Goal: Information Seeking & Learning: Learn about a topic

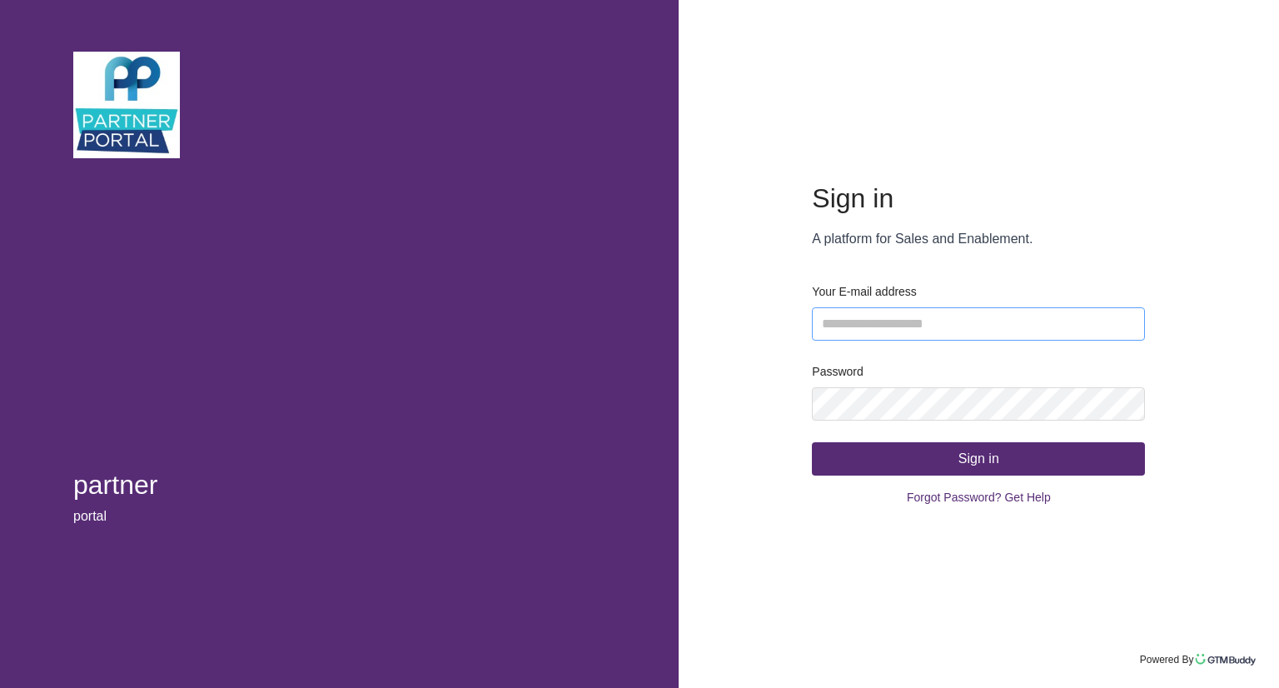
type input "**********"
click at [966, 465] on button "Sign in" at bounding box center [978, 458] width 333 height 33
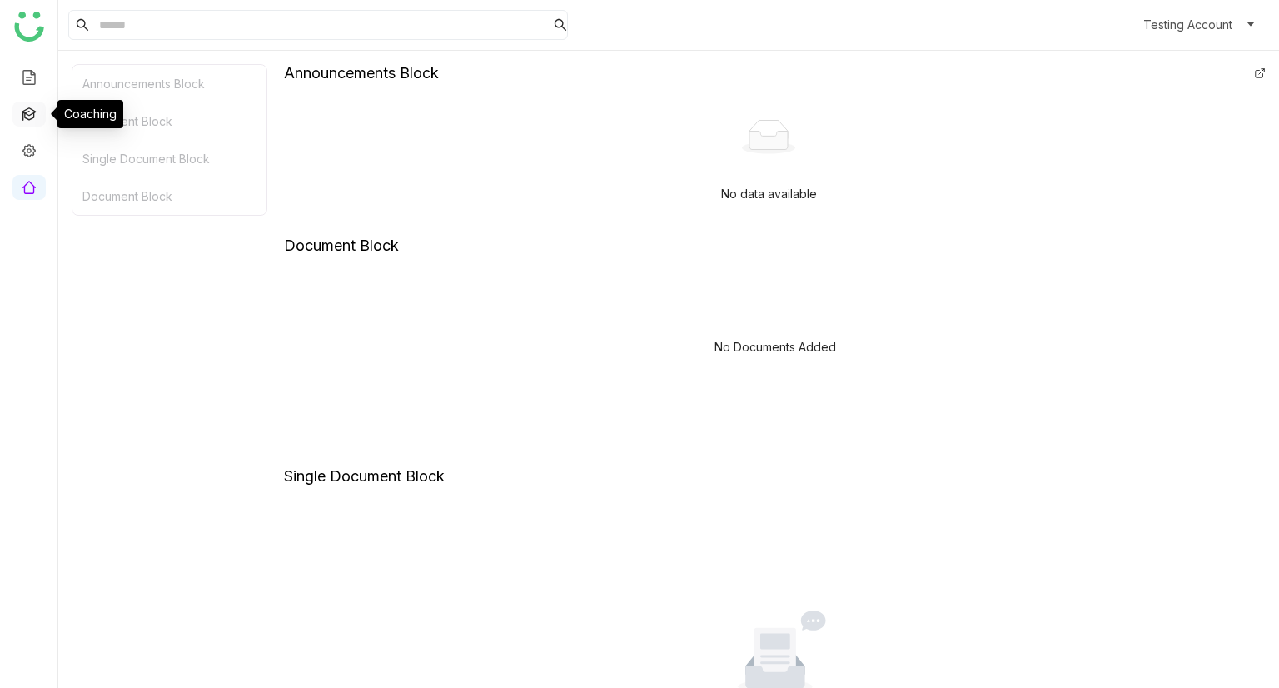
click at [37, 117] on link at bounding box center [29, 113] width 15 height 14
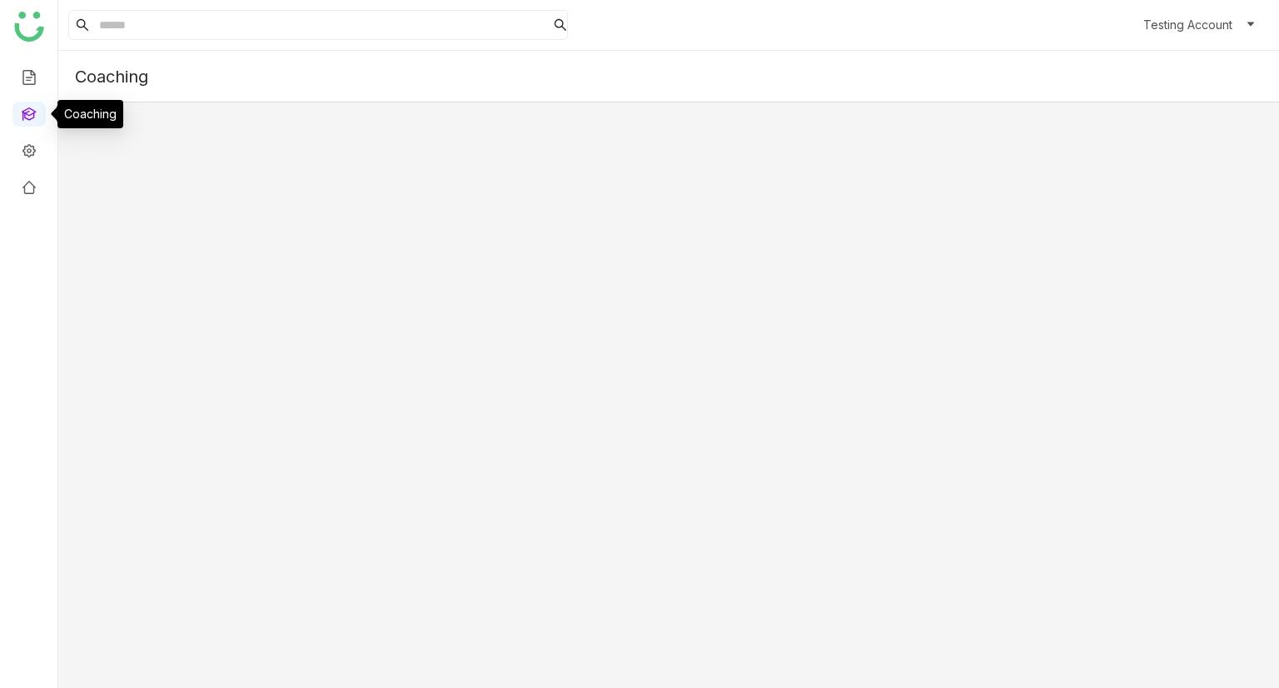
click at [37, 117] on link at bounding box center [29, 113] width 15 height 14
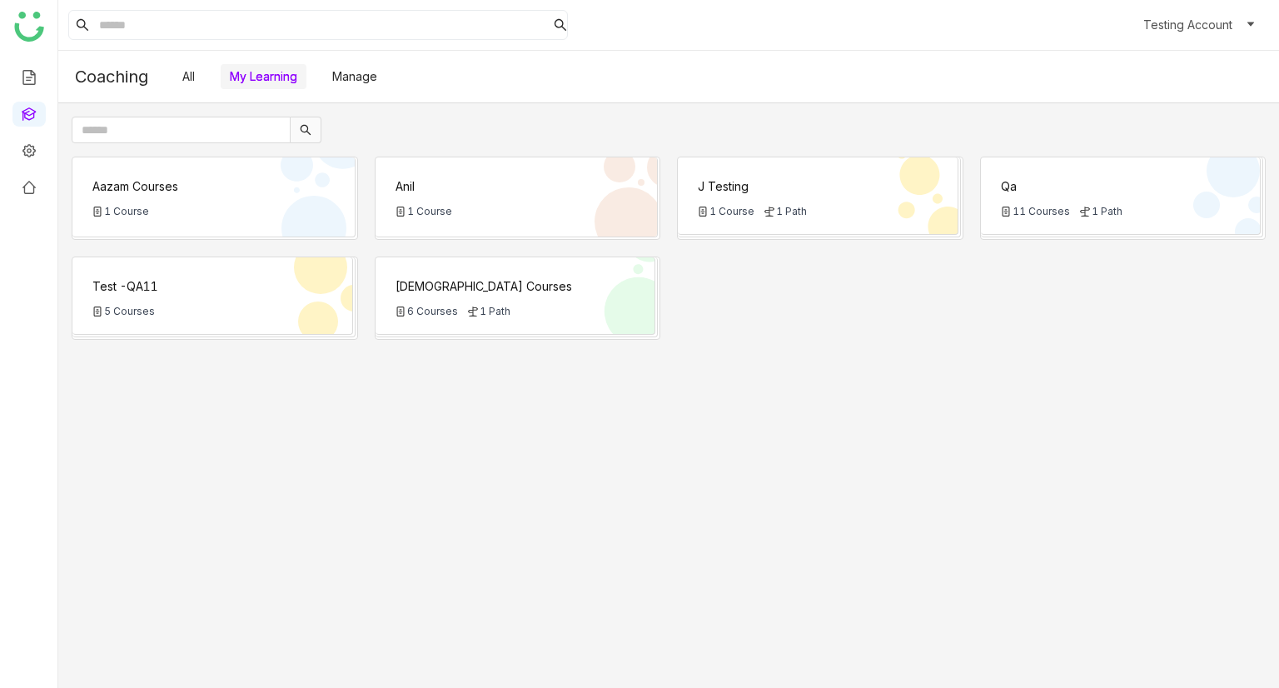
click at [193, 83] on link "All" at bounding box center [188, 76] width 12 height 14
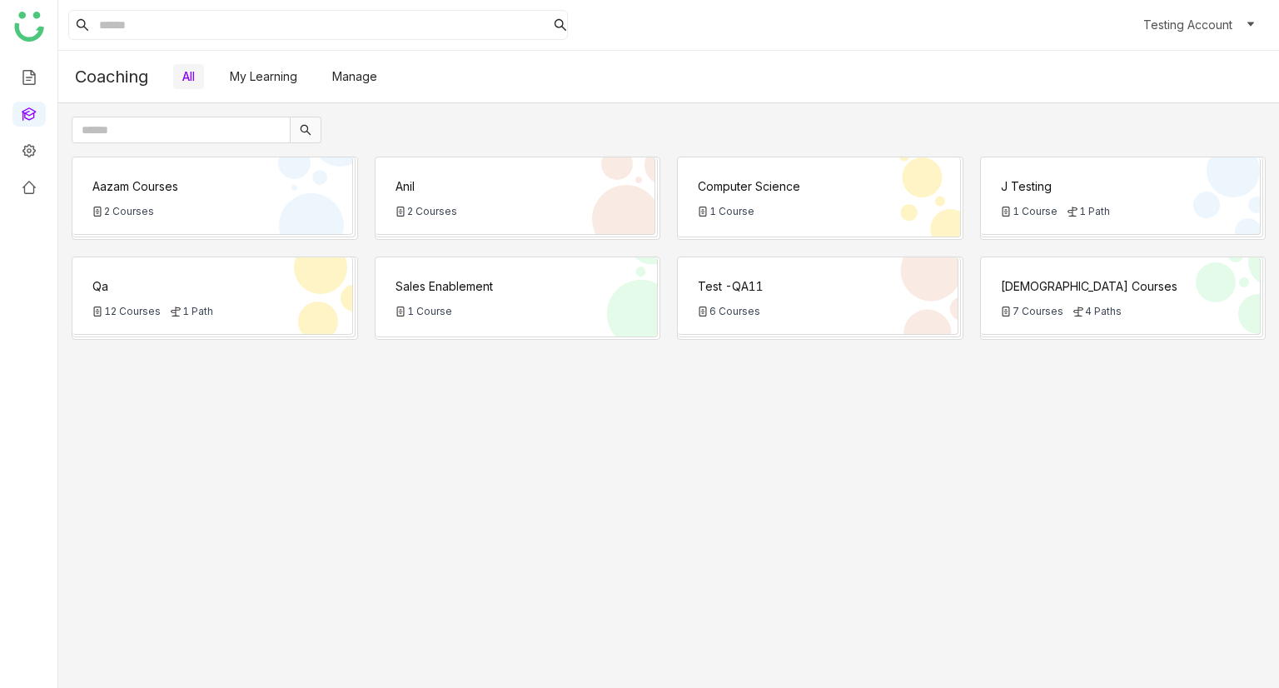
click at [260, 78] on link "My Learning" at bounding box center [263, 76] width 67 height 14
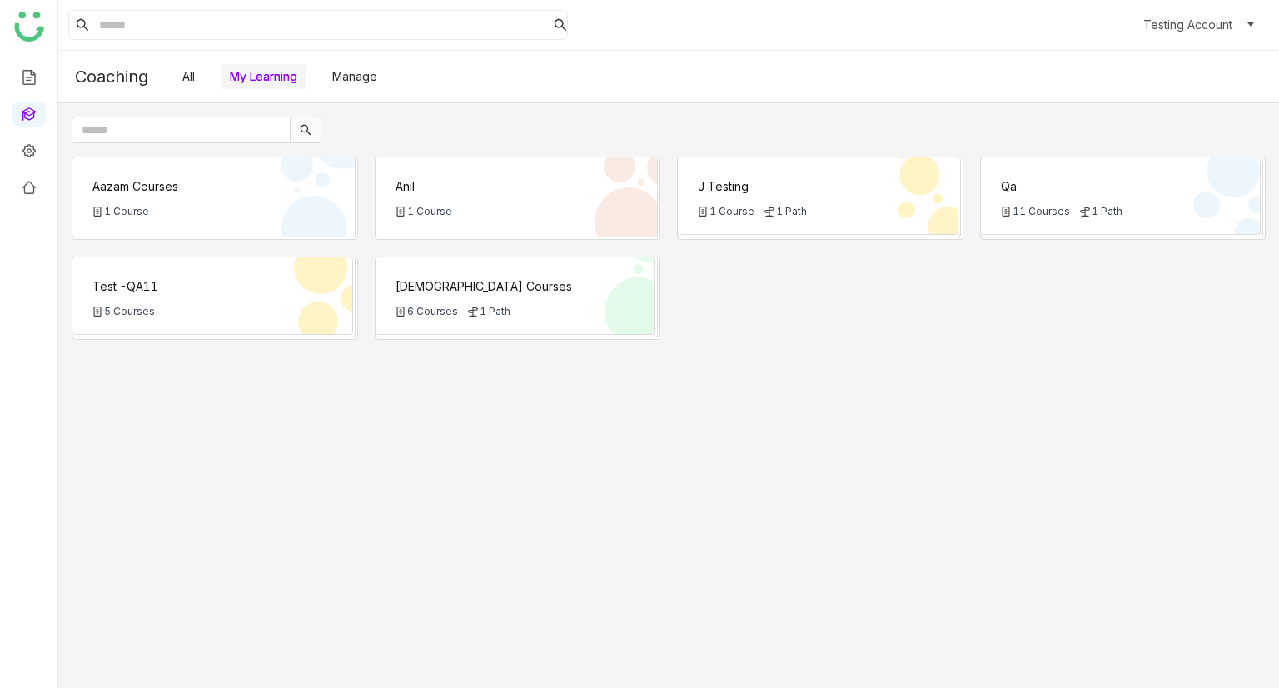
click at [350, 83] on link "Manage" at bounding box center [354, 76] width 45 height 14
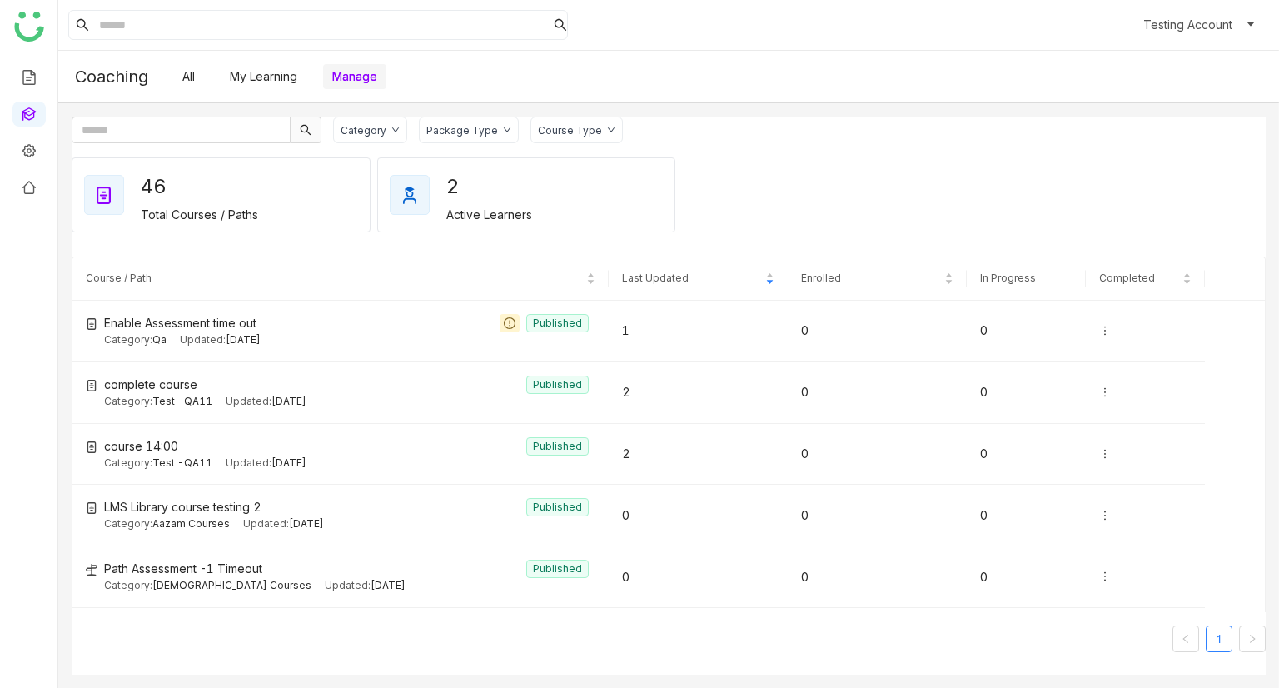
click at [254, 69] on link "My Learning" at bounding box center [263, 76] width 67 height 14
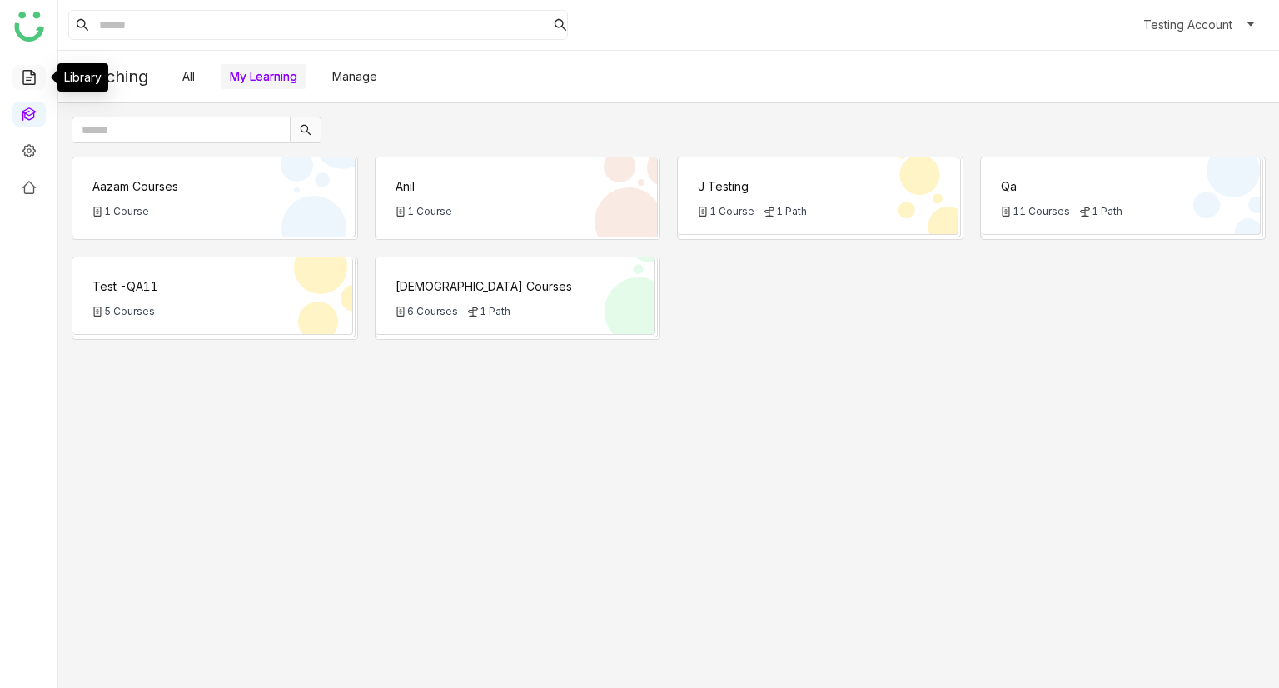
click at [32, 69] on link at bounding box center [29, 76] width 15 height 14
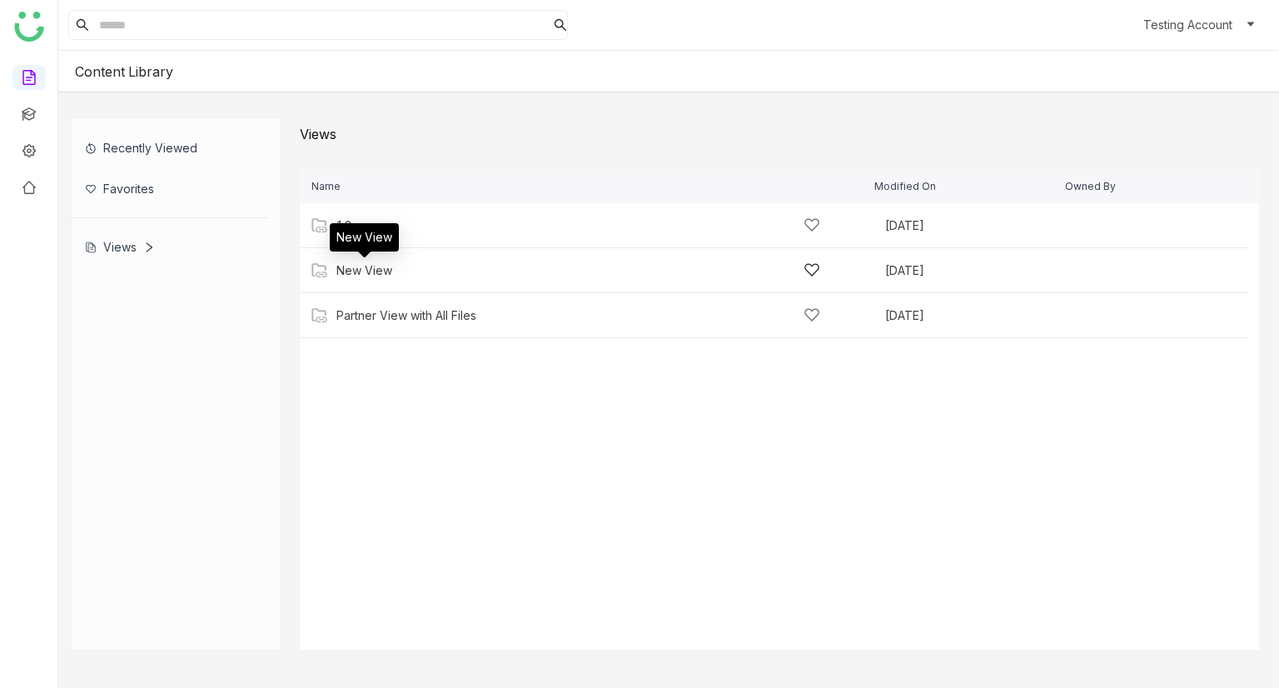
click at [387, 267] on div "New View" at bounding box center [364, 270] width 56 height 13
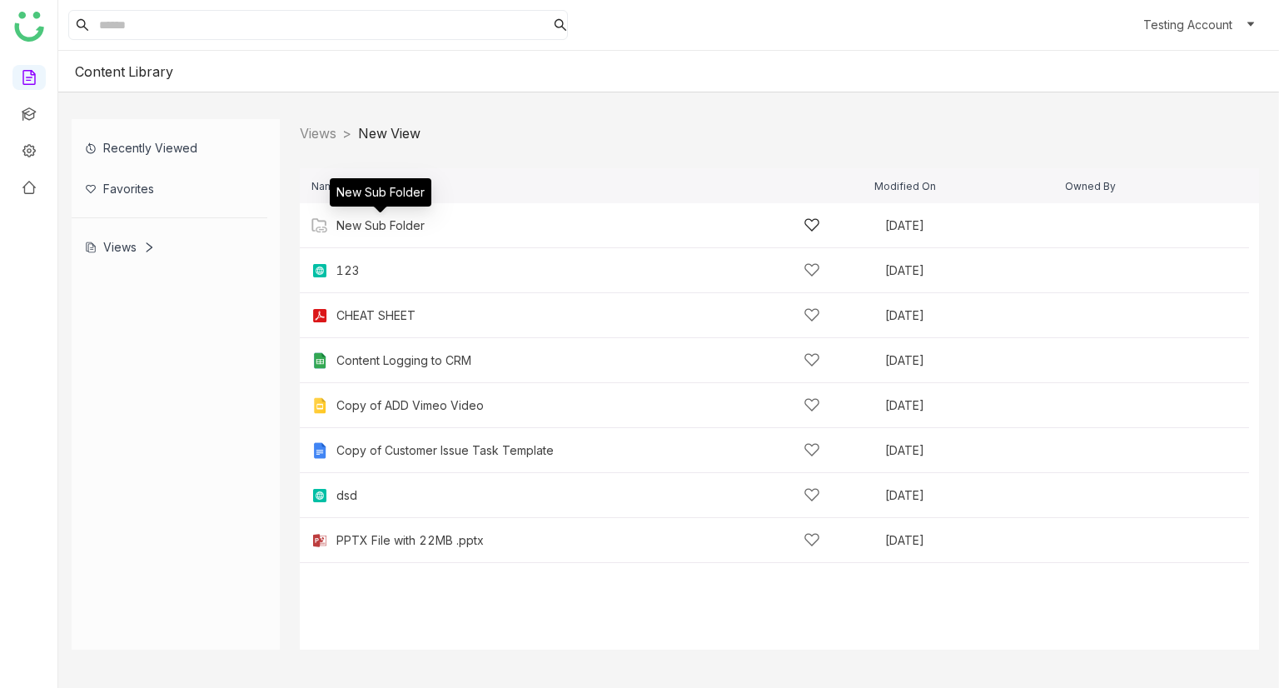
click at [386, 228] on div "New Sub Folder" at bounding box center [380, 225] width 88 height 13
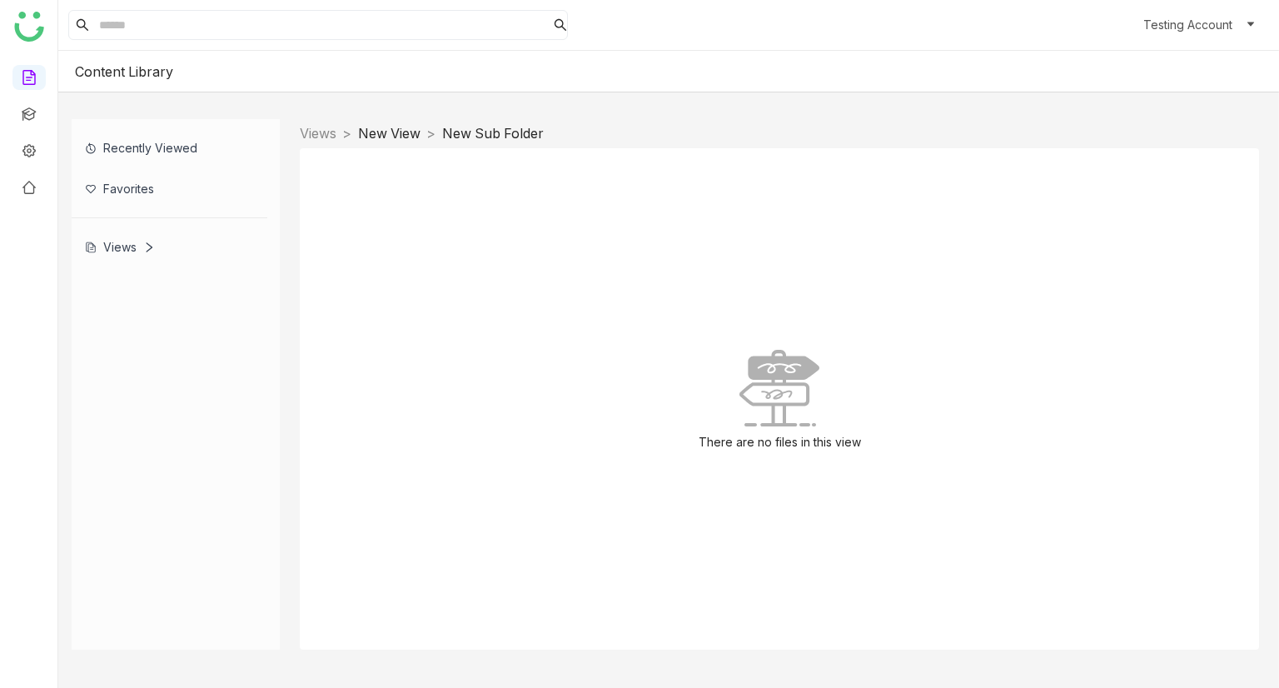
click at [401, 127] on link "New View" at bounding box center [389, 133] width 62 height 17
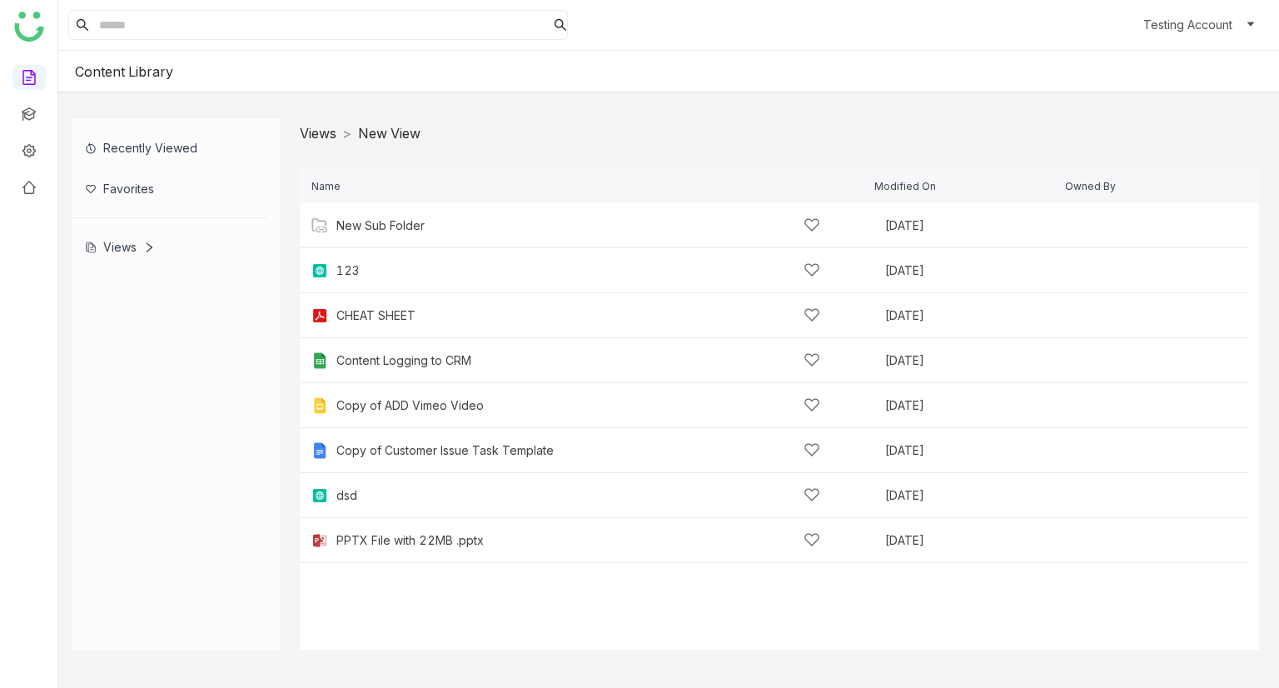
click at [323, 127] on link "Views" at bounding box center [318, 133] width 37 height 17
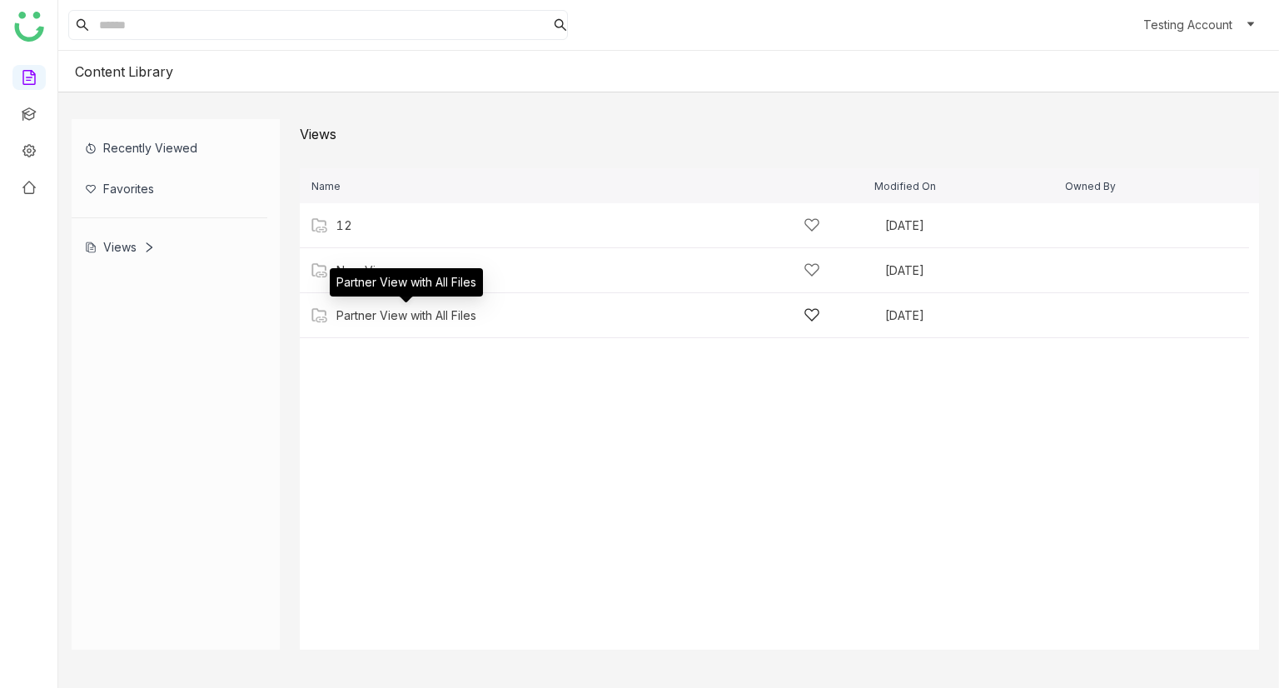
click at [363, 320] on div "Partner View with All Files" at bounding box center [406, 315] width 140 height 13
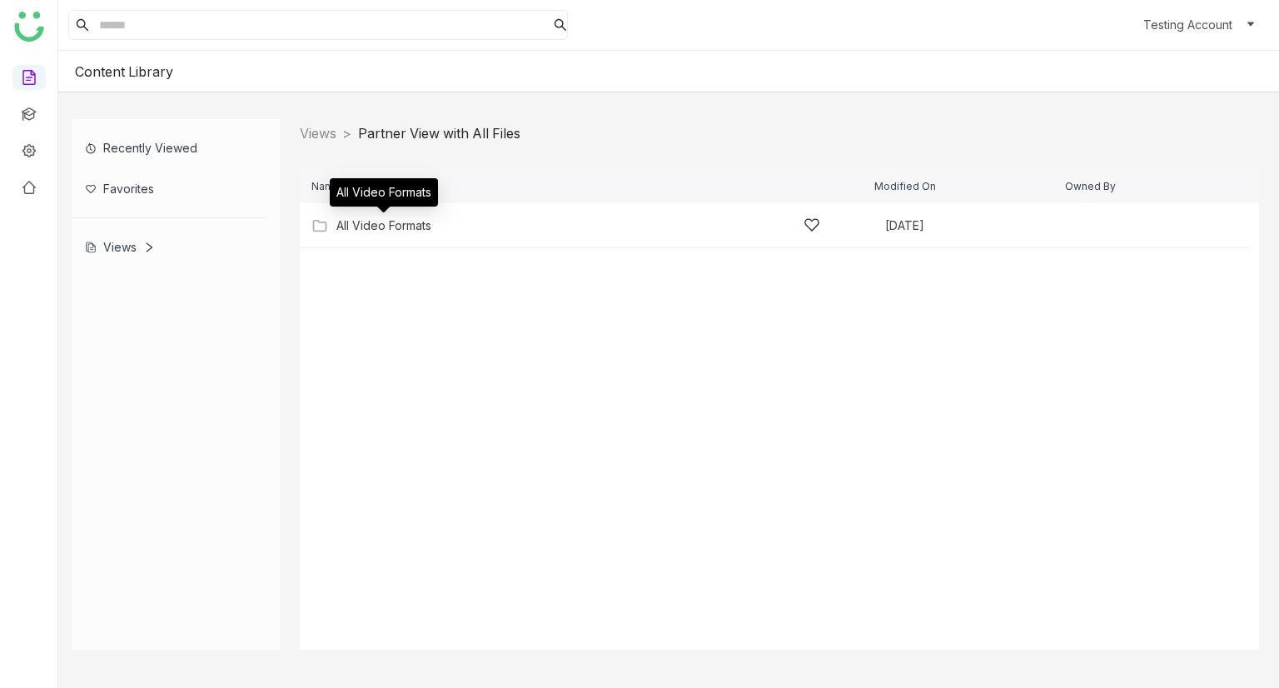
click at [405, 220] on div "All Video Formats" at bounding box center [383, 225] width 95 height 13
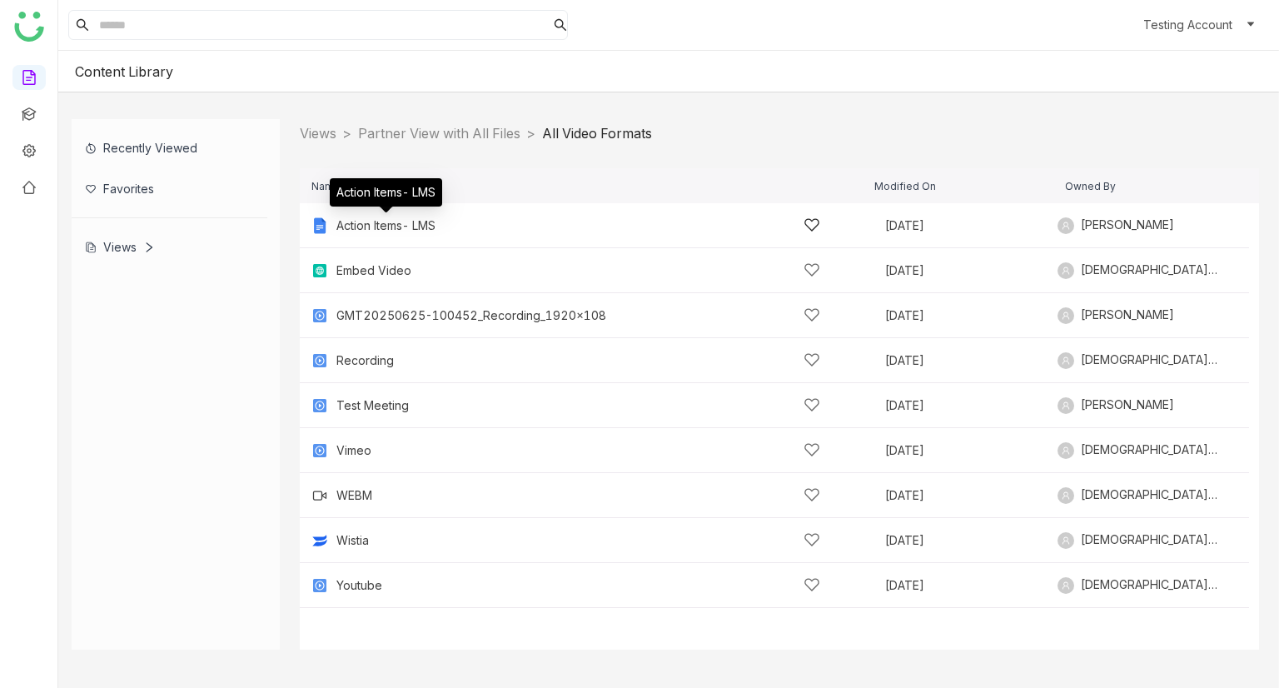
click at [393, 224] on div "Action Items- LMS" at bounding box center [385, 225] width 99 height 13
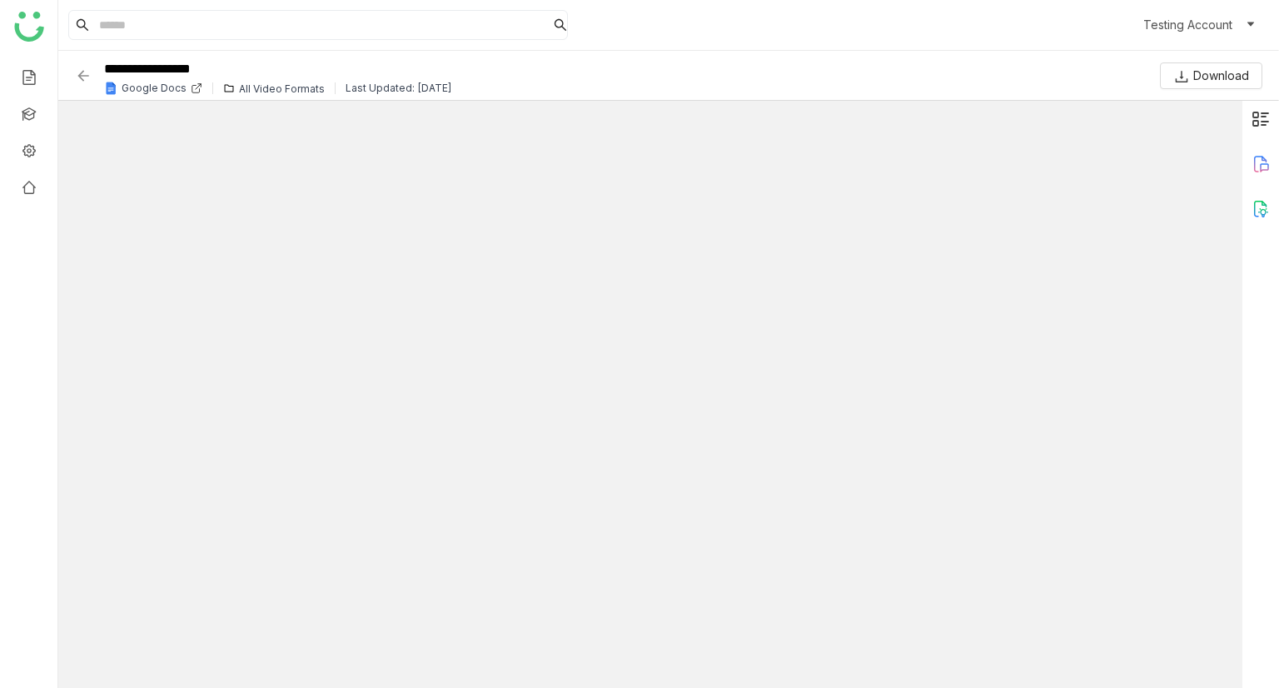
click at [87, 75] on img at bounding box center [83, 75] width 17 height 17
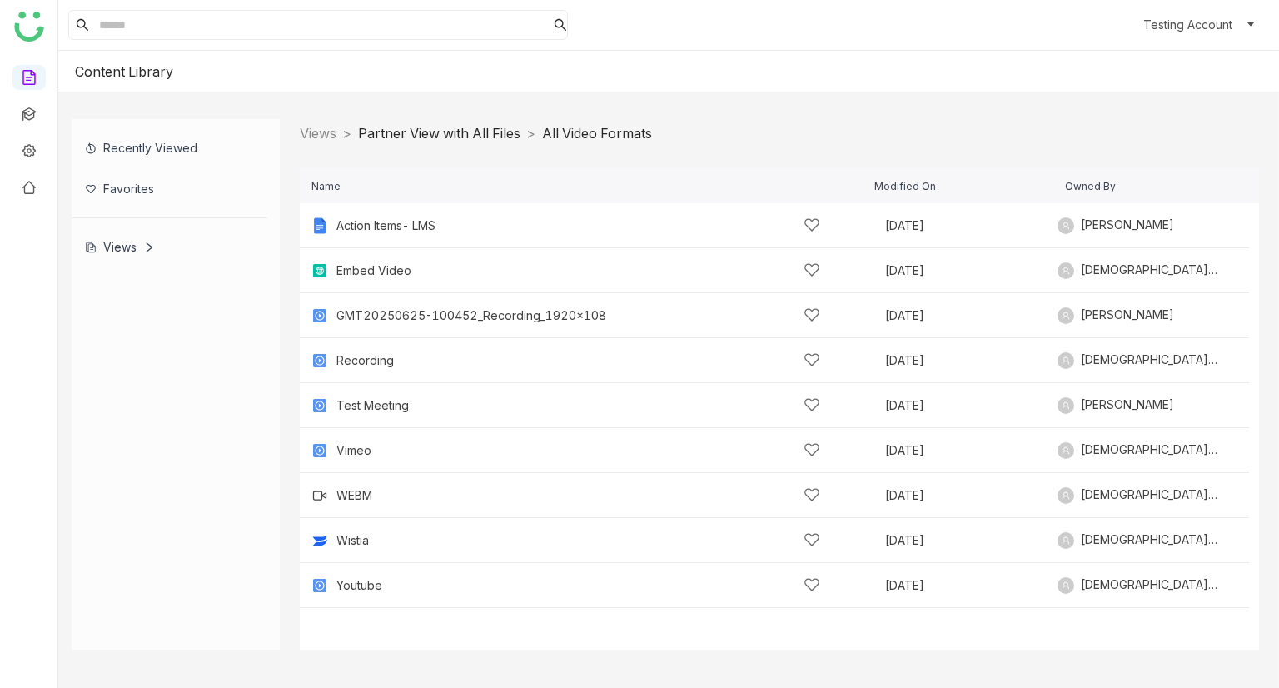
click at [513, 138] on link "Partner View with All Files" at bounding box center [439, 133] width 162 height 17
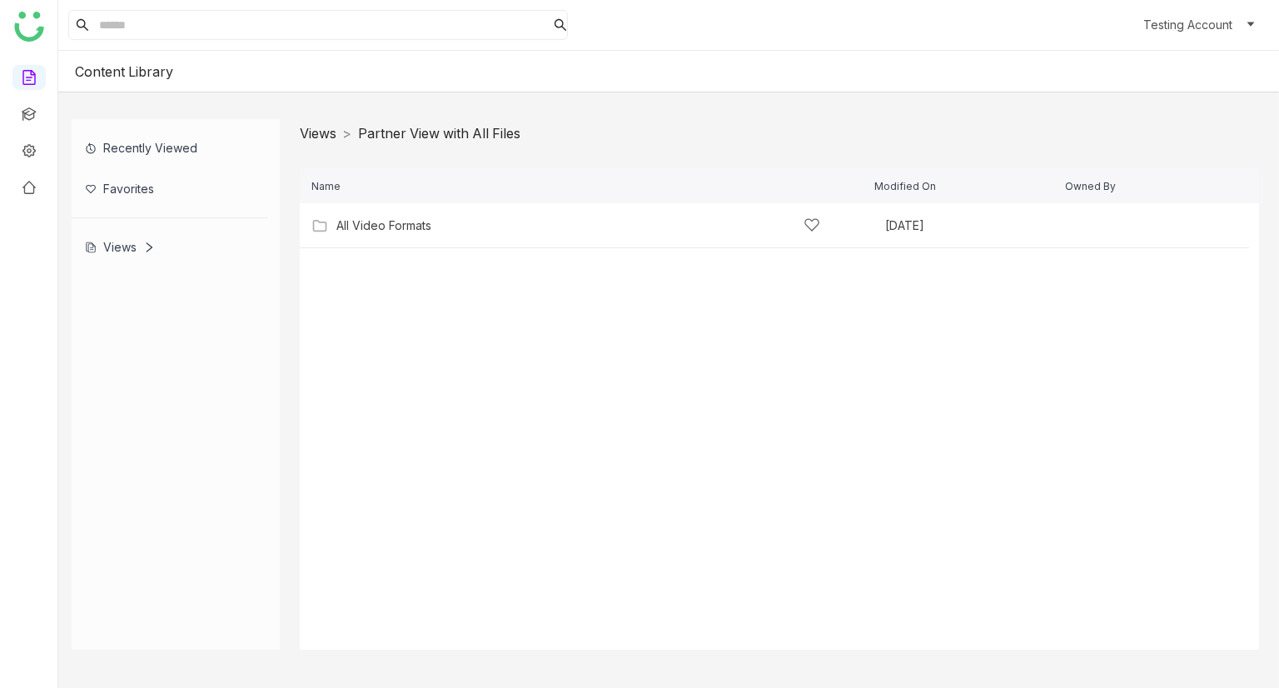
click at [331, 129] on link "Views" at bounding box center [318, 133] width 37 height 17
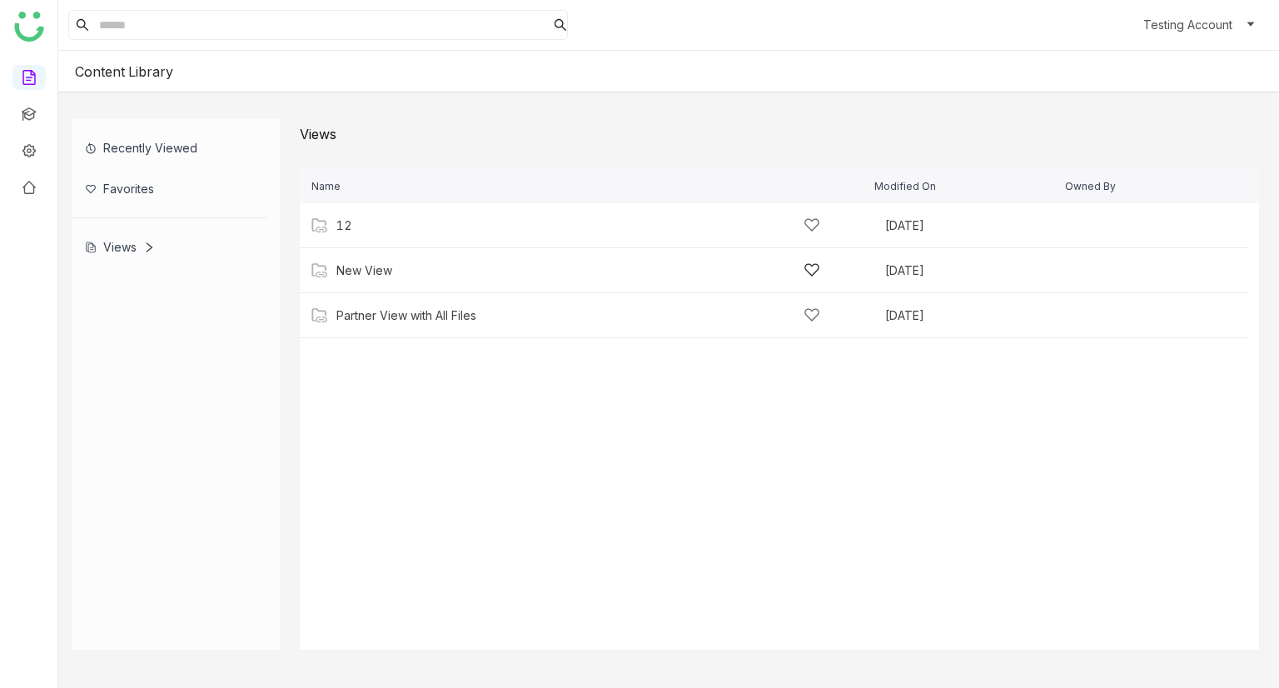
click at [416, 270] on div "New View" at bounding box center [578, 269] width 484 height 17
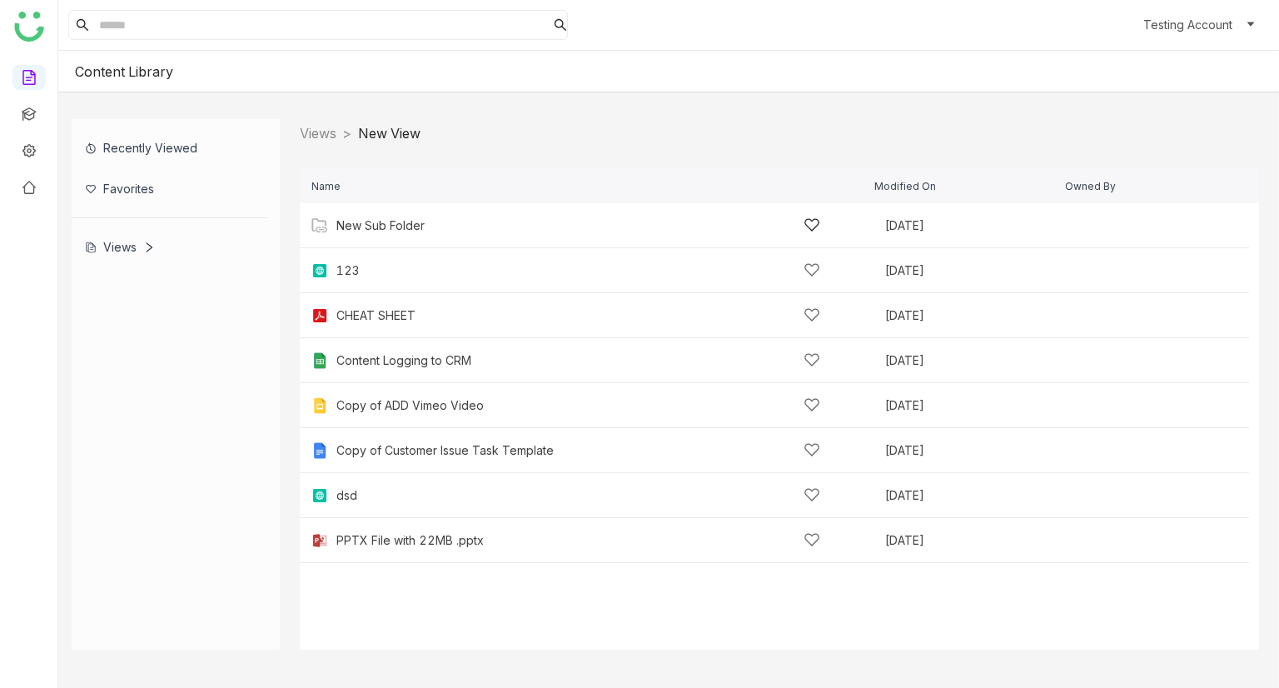
click at [425, 231] on div "New Sub Folder" at bounding box center [578, 224] width 484 height 17
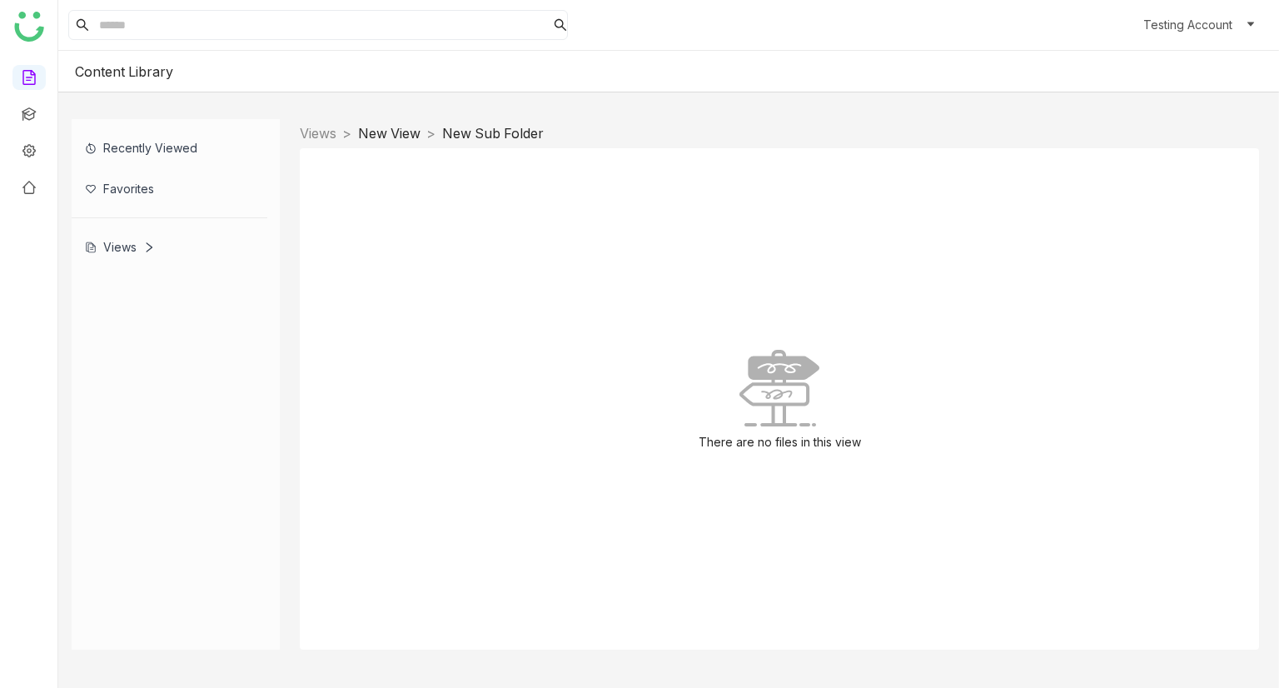
click at [385, 137] on link "New View" at bounding box center [389, 133] width 62 height 17
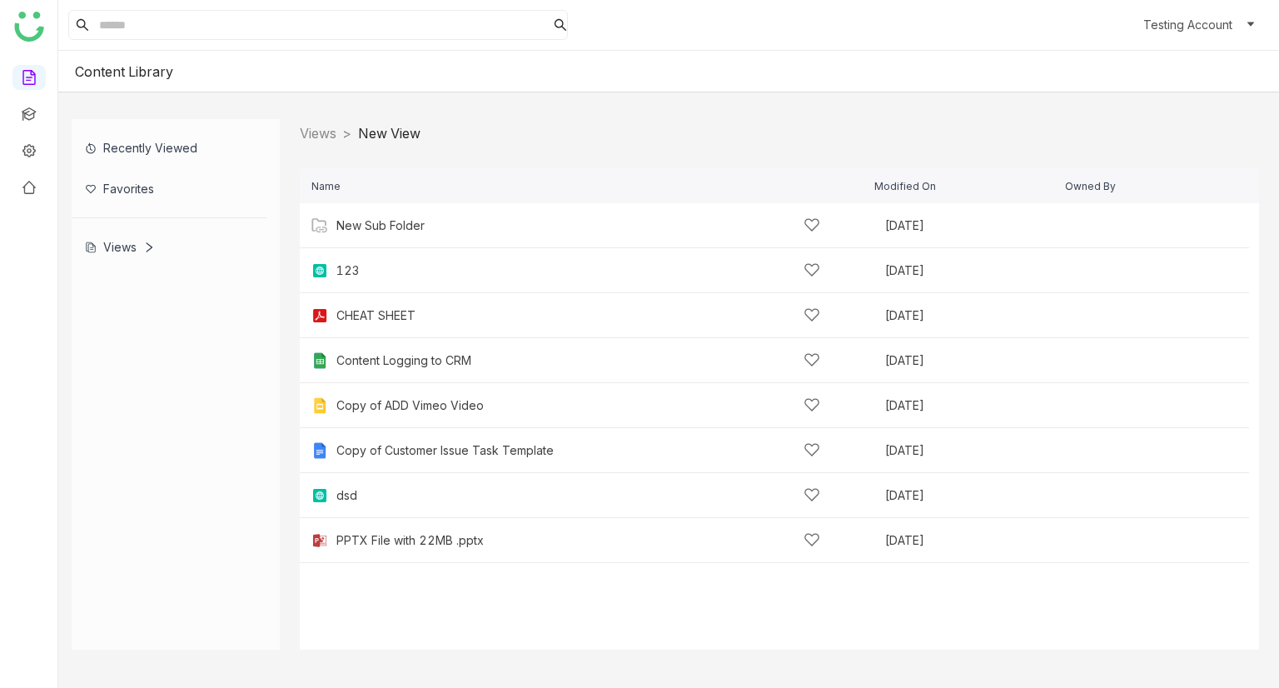
click at [343, 132] on nz-breadcrumb-item "Views >" at bounding box center [329, 133] width 58 height 17
click at [336, 134] on link "Views" at bounding box center [318, 133] width 37 height 17
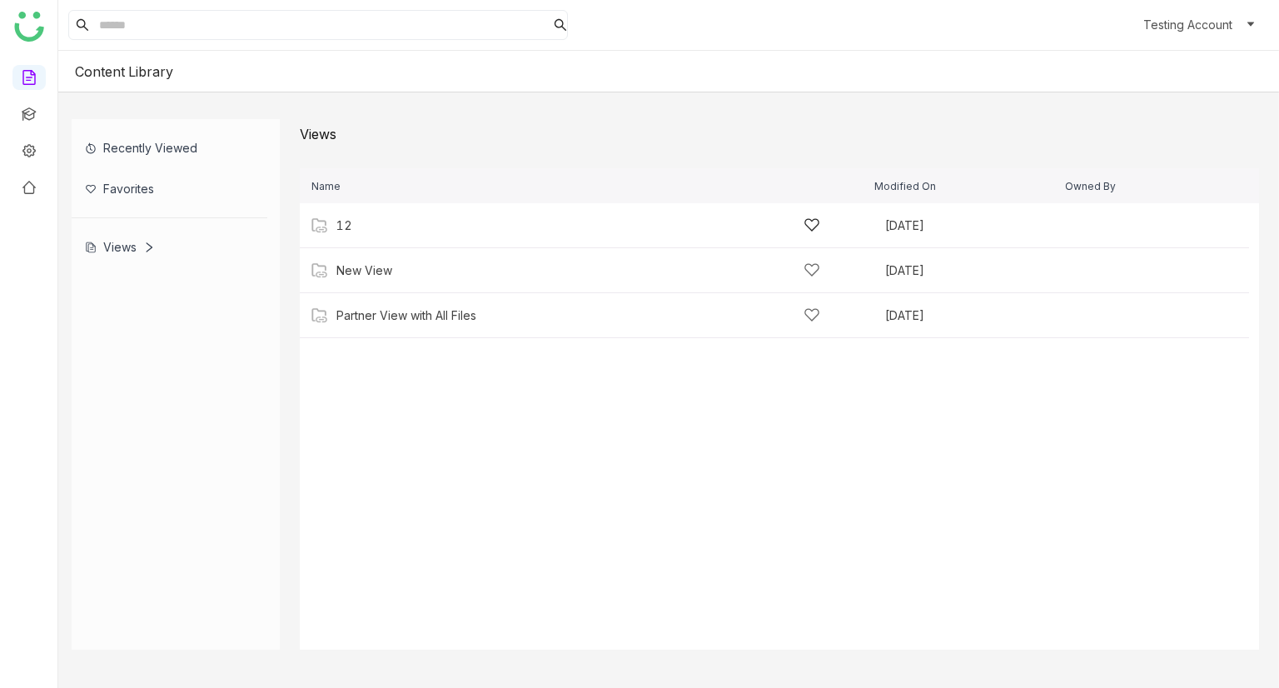
click at [820, 218] on div "12" at bounding box center [579, 224] width 537 height 17
click at [180, 171] on div "Favorites" at bounding box center [170, 188] width 196 height 41
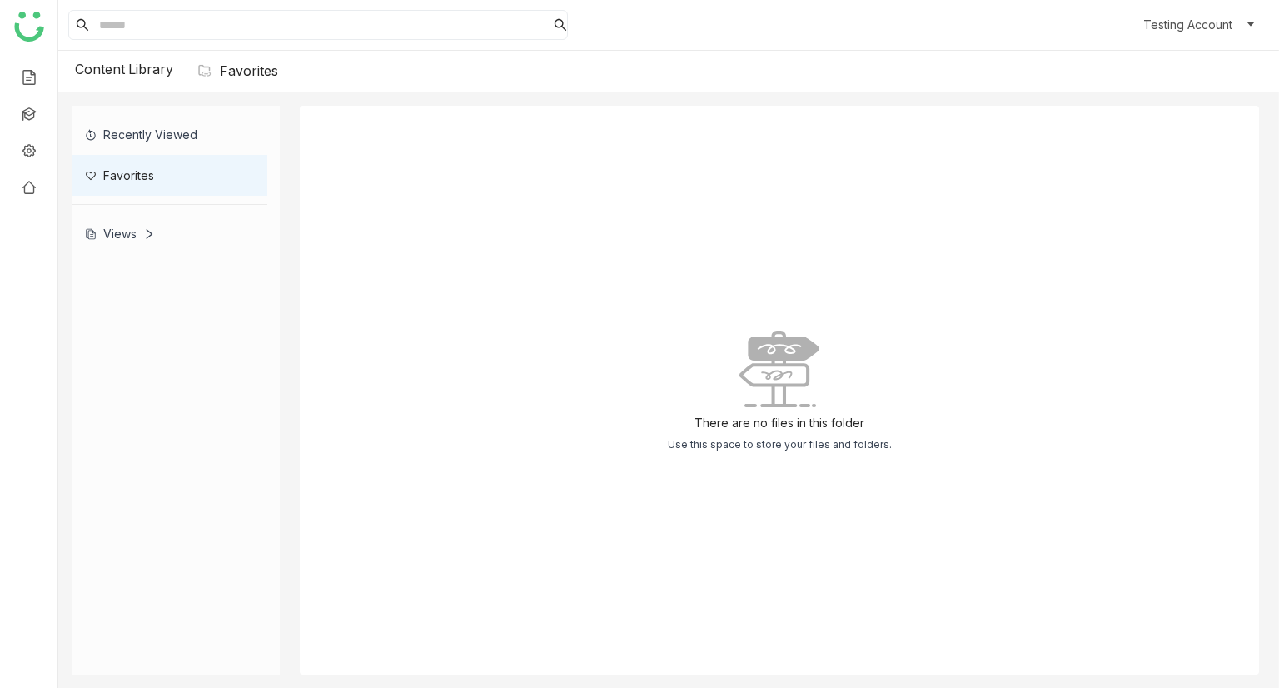
click at [119, 227] on div "Views" at bounding box center [120, 233] width 70 height 14
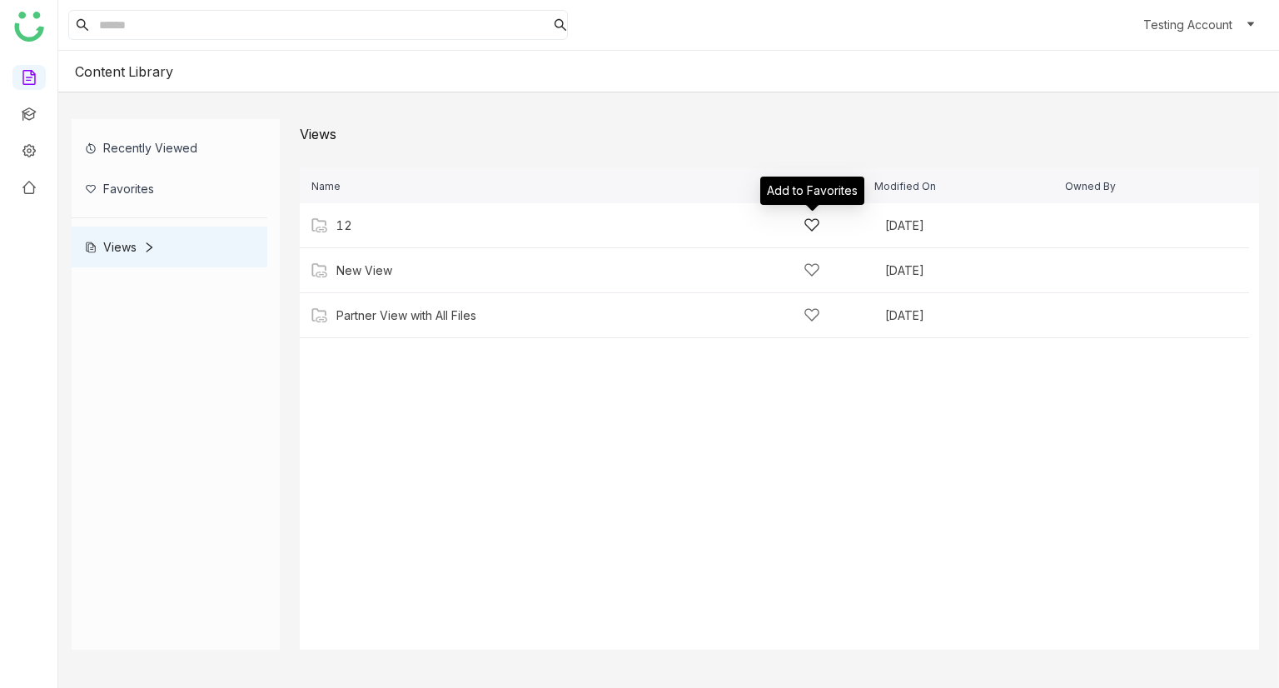
click at [809, 217] on icon at bounding box center [811, 224] width 17 height 17
click at [812, 222] on icon at bounding box center [811, 224] width 17 height 17
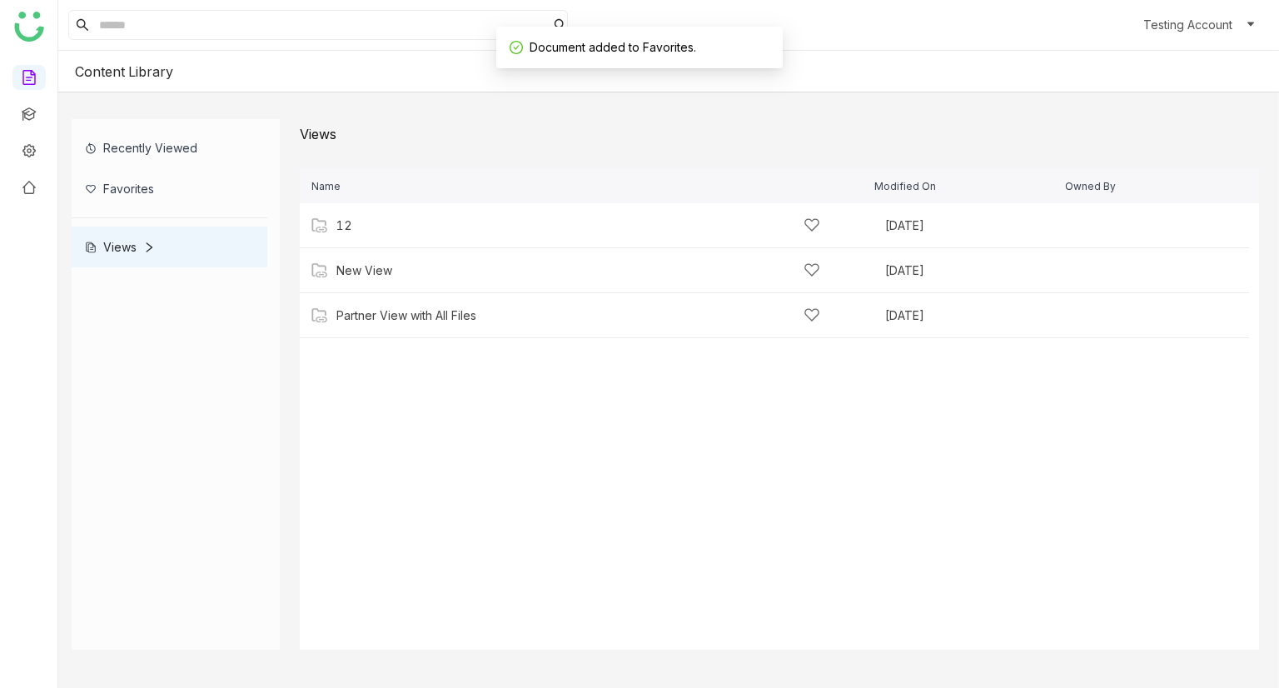
click at [160, 174] on div "Favorites" at bounding box center [170, 188] width 196 height 41
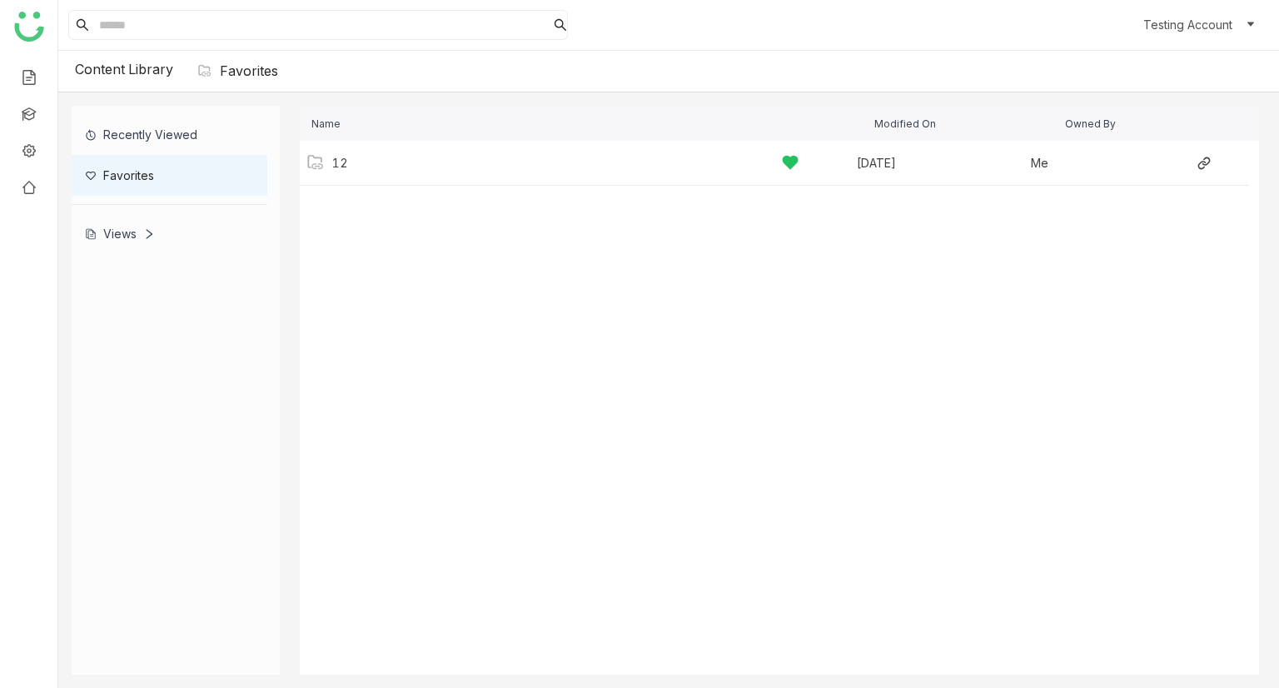
click at [644, 144] on div "12 Aug 13, 2025 Me" at bounding box center [774, 163] width 949 height 45
click at [1202, 162] on icon at bounding box center [1203, 163] width 13 height 13
click at [349, 167] on div "12" at bounding box center [565, 162] width 466 height 17
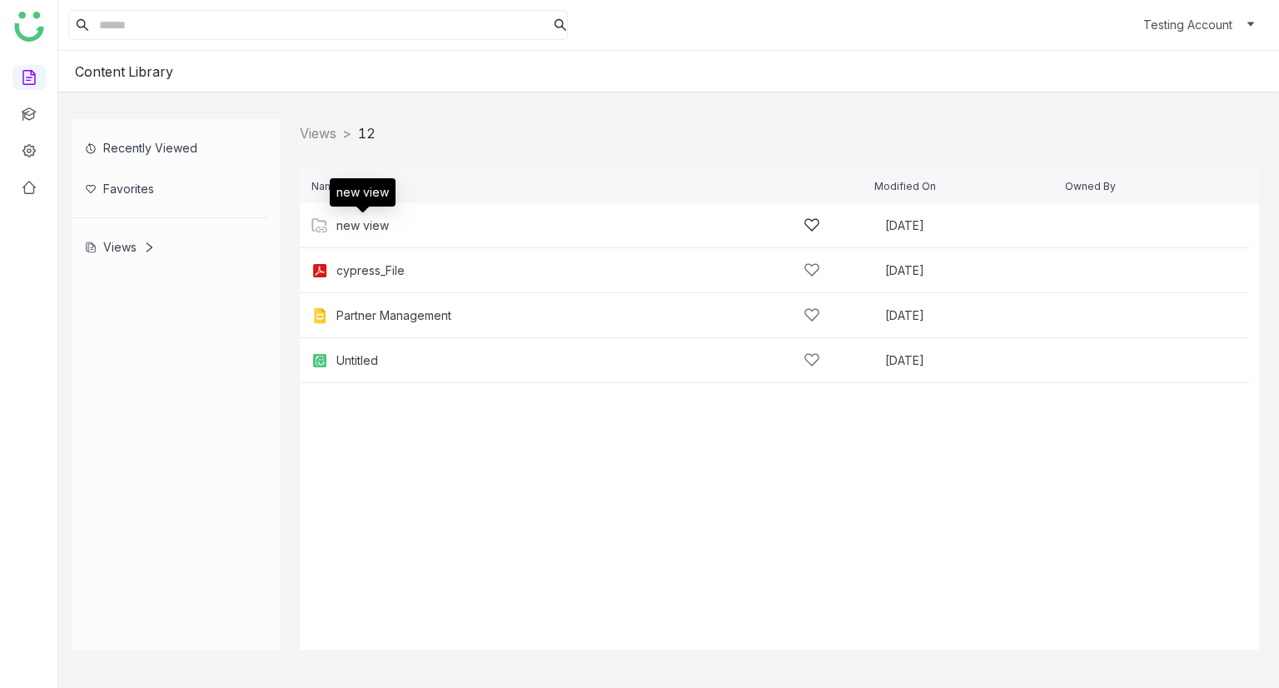
click at [371, 226] on div "new view" at bounding box center [362, 225] width 52 height 13
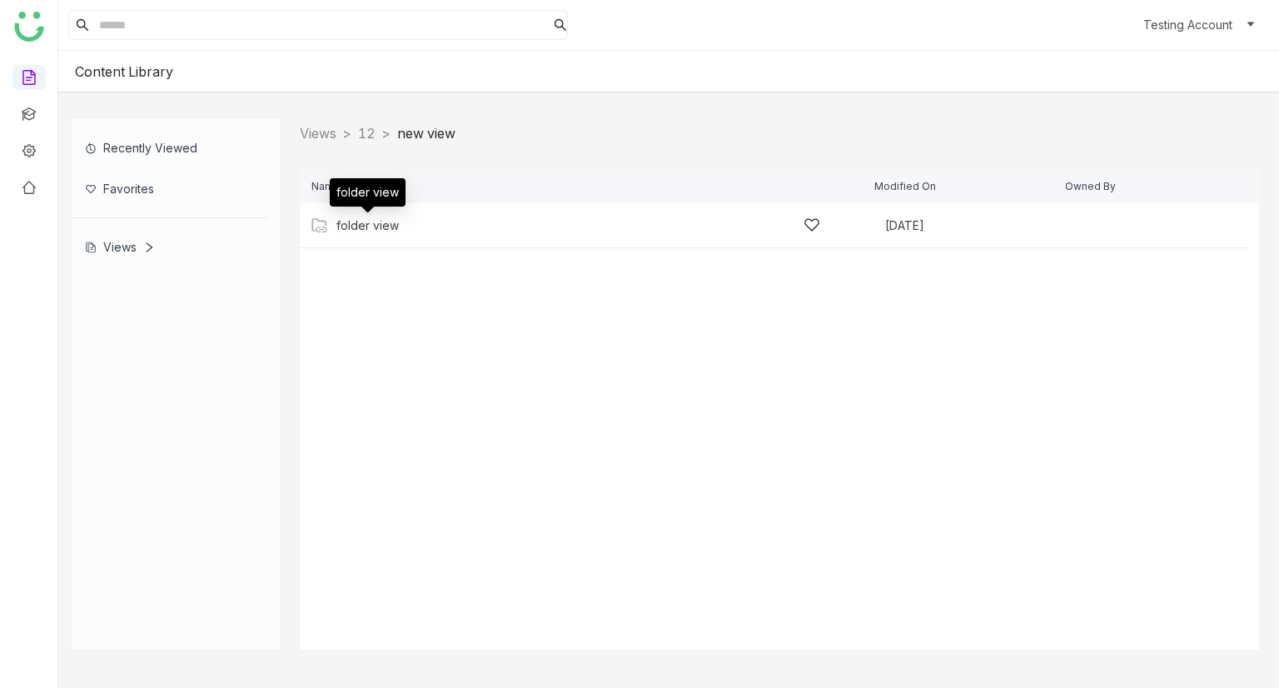
click at [381, 229] on div "folder view" at bounding box center [367, 225] width 62 height 13
click at [410, 257] on div "Uday Aug 18, 2025" at bounding box center [774, 270] width 949 height 45
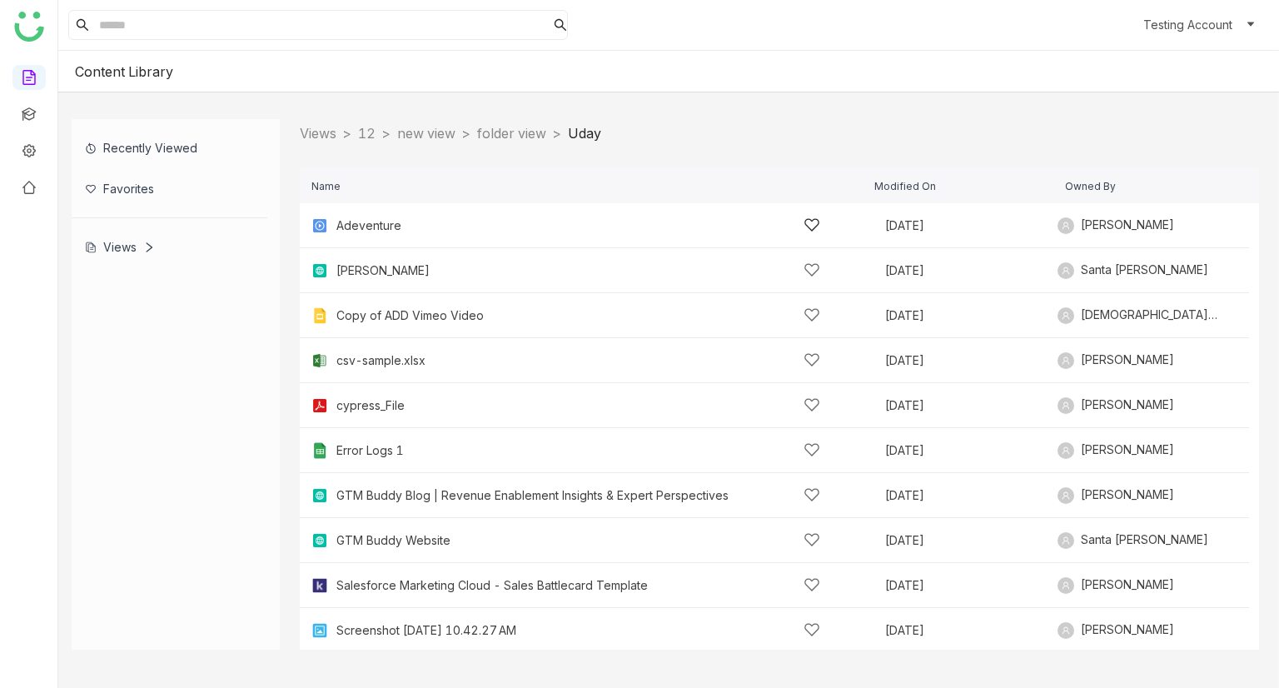
click at [461, 227] on div "Adeventure" at bounding box center [578, 224] width 484 height 17
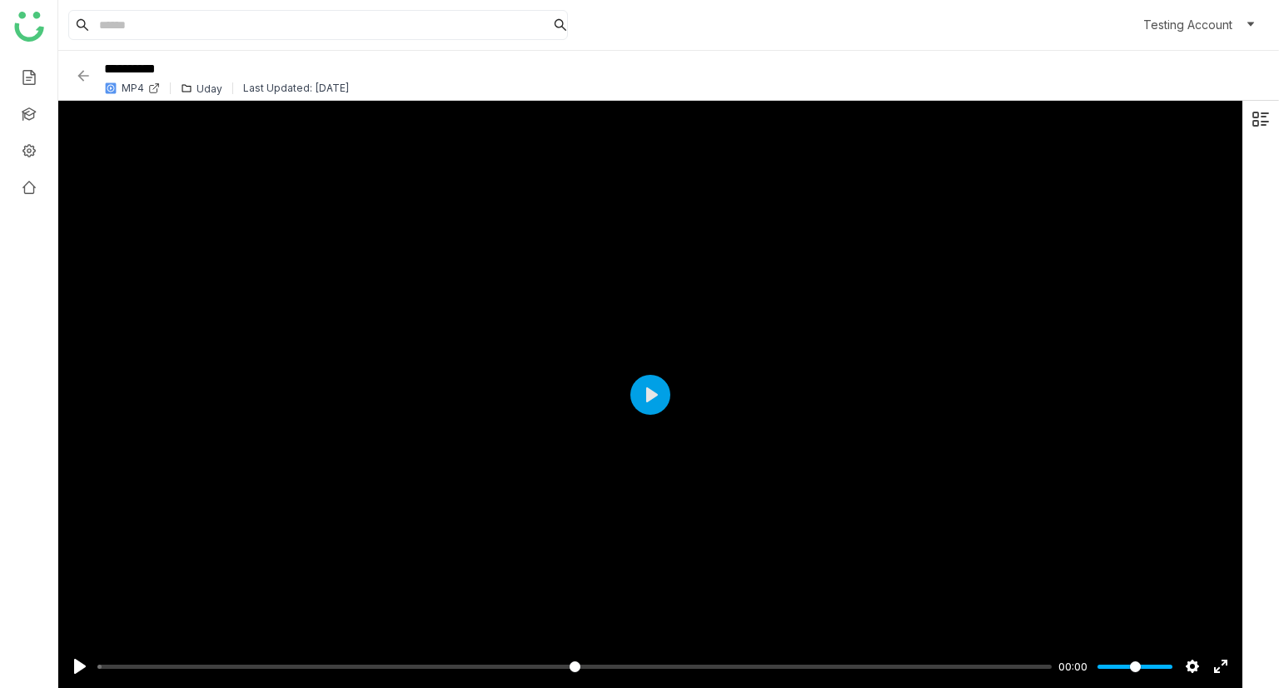
click at [210, 91] on div "Uday" at bounding box center [209, 88] width 26 height 12
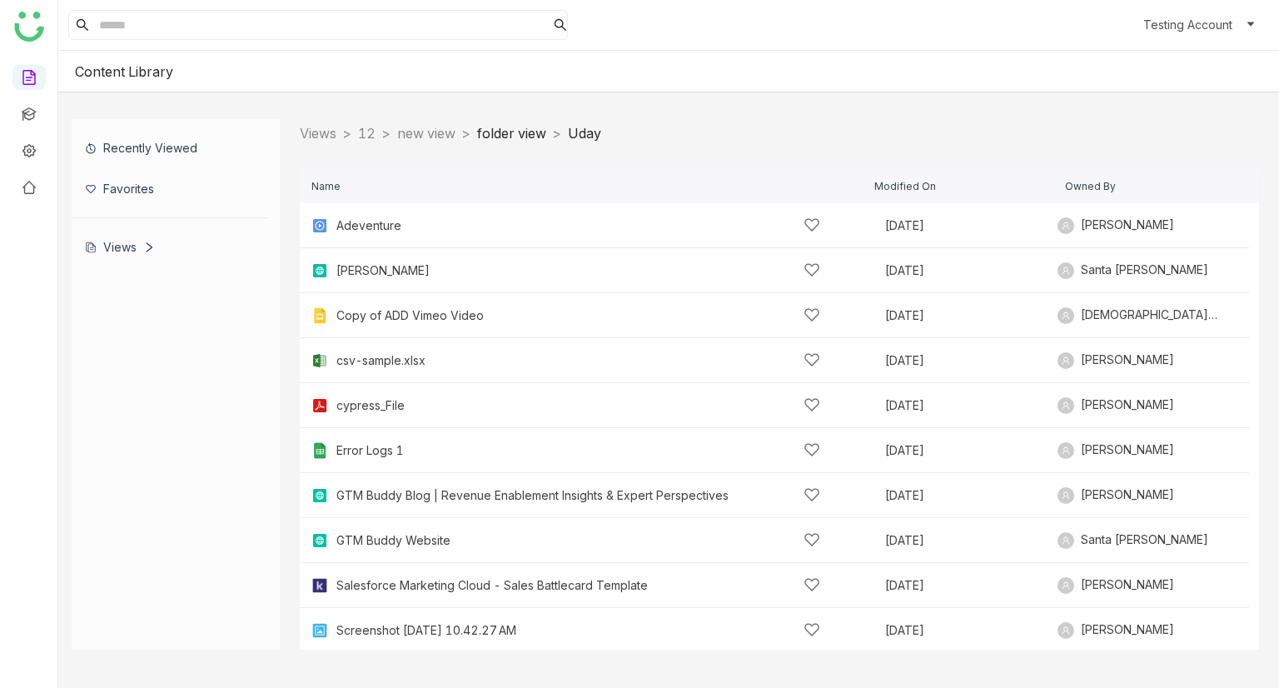
click at [546, 127] on link "folder view" at bounding box center [511, 133] width 69 height 17
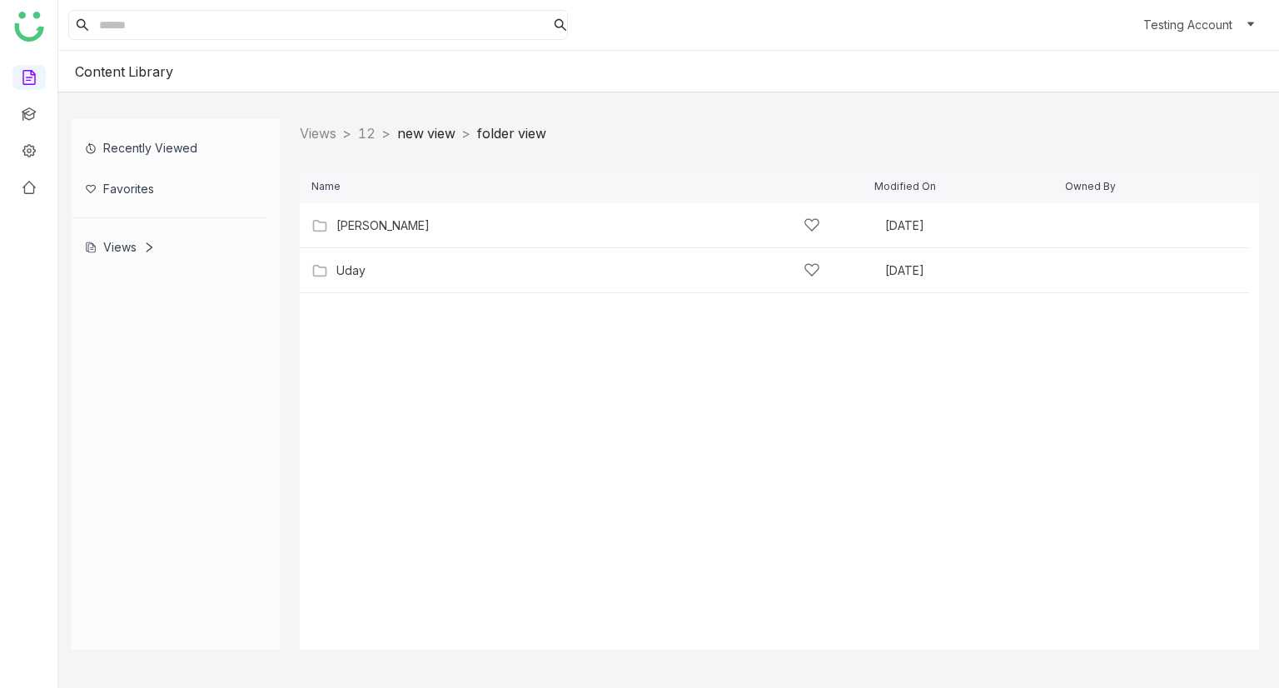
click at [430, 137] on link "new view" at bounding box center [426, 133] width 58 height 17
click at [390, 134] on nz-breadcrumb-separator ">" at bounding box center [386, 133] width 8 height 17
click at [375, 131] on link "12" at bounding box center [366, 133] width 17 height 17
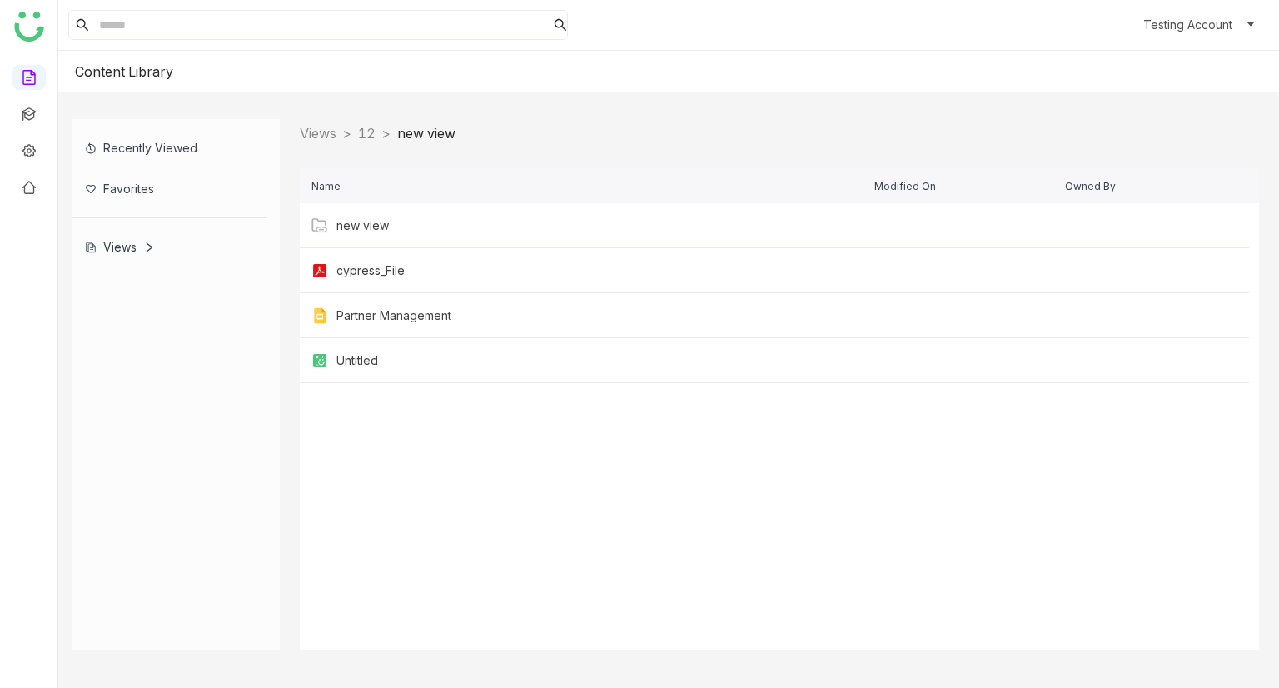
click at [313, 143] on nz-breadcrumb "Views > 12 > new view >" at bounding box center [378, 133] width 156 height 21
click at [321, 130] on link "Views" at bounding box center [318, 133] width 37 height 17
